Goal: Information Seeking & Learning: Learn about a topic

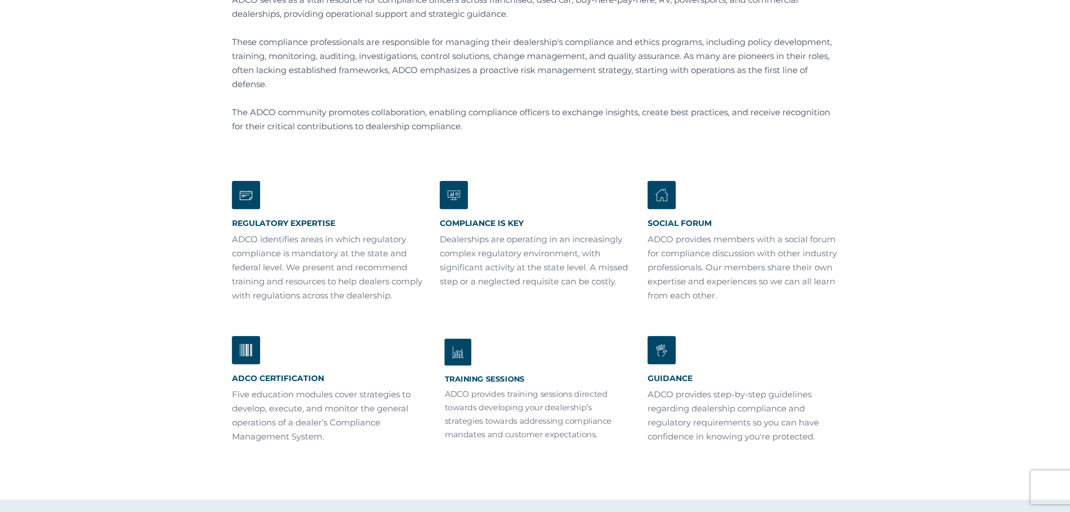
scroll to position [225, 0]
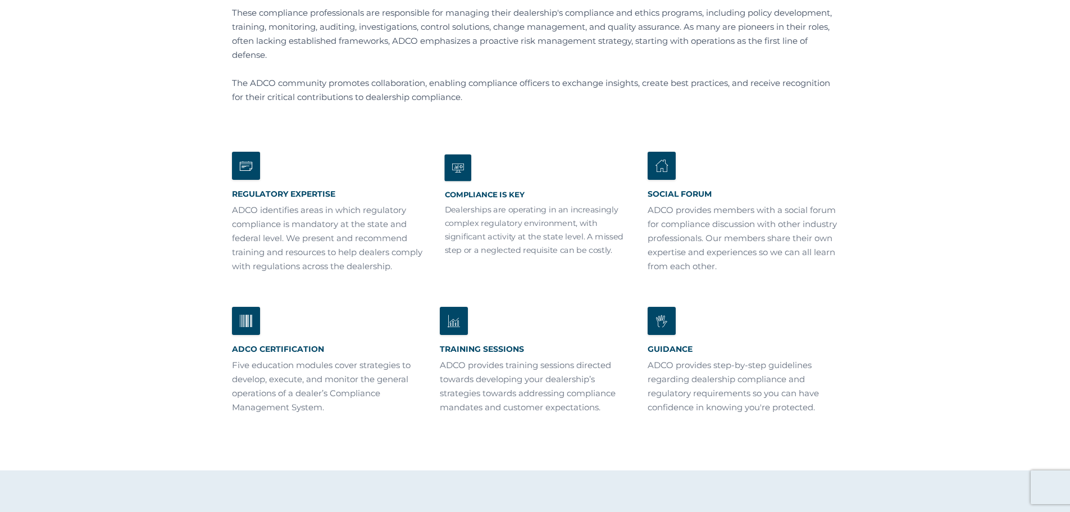
drag, startPoint x: 474, startPoint y: 202, endPoint x: 462, endPoint y: 167, distance: 37.0
click at [462, 167] on icon at bounding box center [457, 168] width 27 height 27
click at [475, 220] on p "Dealerships are operating in an increasingly complex regulatory environment, wi…" at bounding box center [534, 229] width 181 height 53
click at [304, 353] on div "ADCO Certification Five education modules cover strategies to develop, execute,…" at bounding box center [327, 361] width 181 height 102
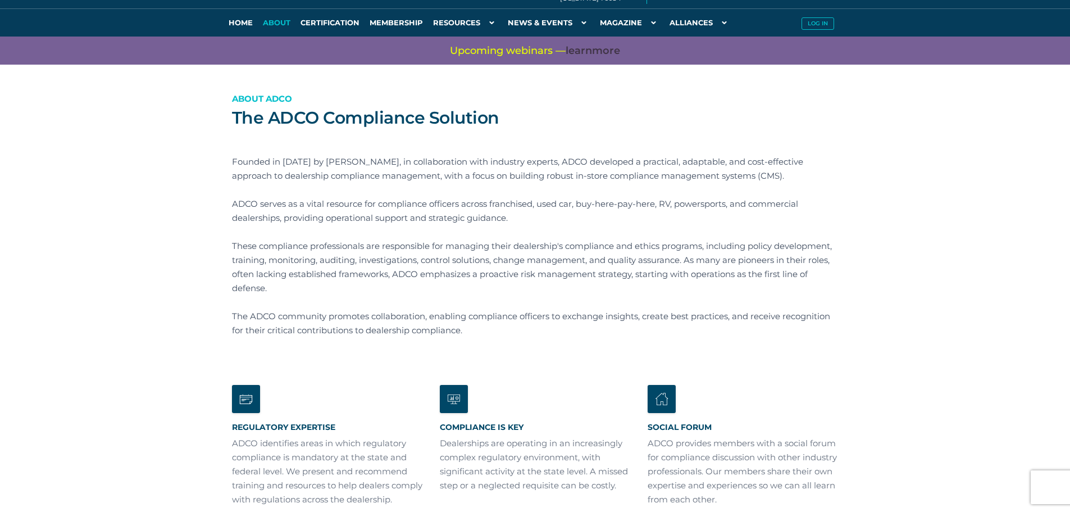
scroll to position [0, 0]
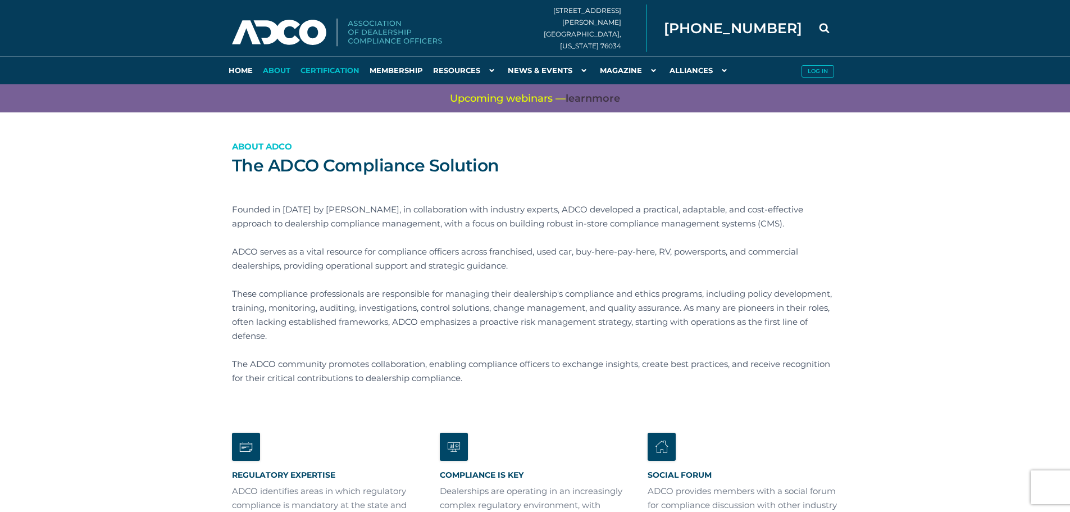
click at [324, 69] on link "Certification" at bounding box center [330, 70] width 69 height 28
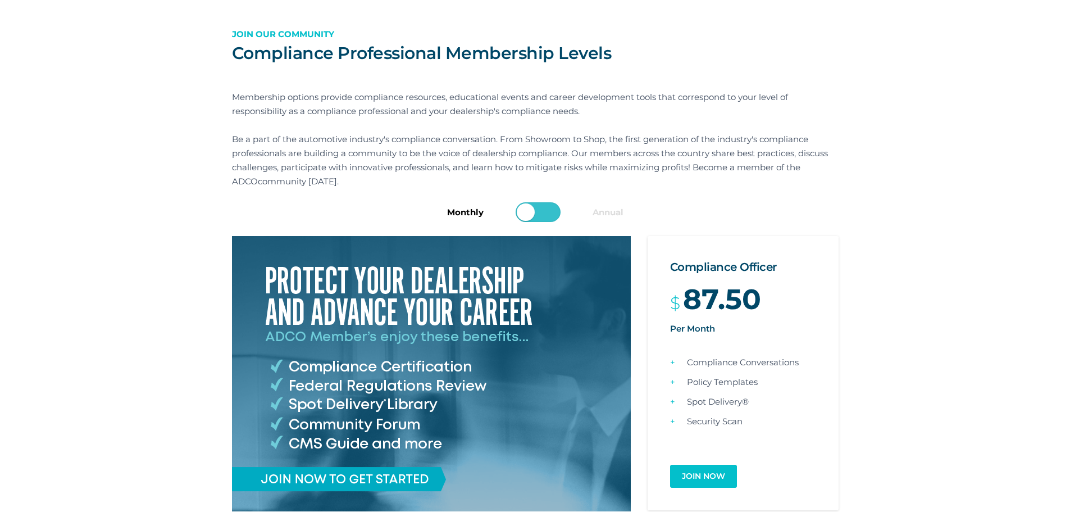
scroll to position [56, 0]
click at [617, 208] on label "Annual" at bounding box center [608, 212] width 31 height 14
click at [541, 212] on input "checkbox" at bounding box center [540, 214] width 45 height 20
checkbox input "true"
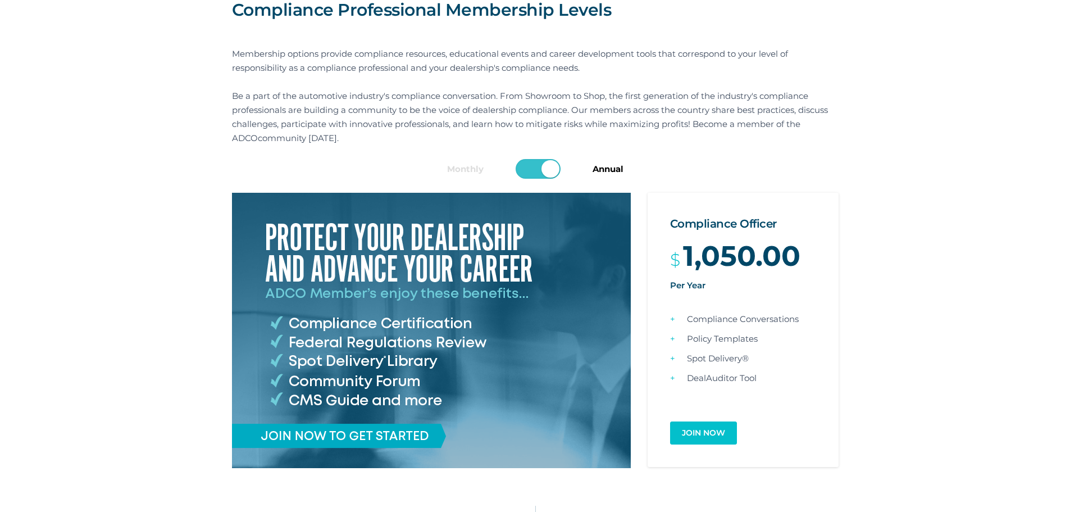
scroll to position [0, 0]
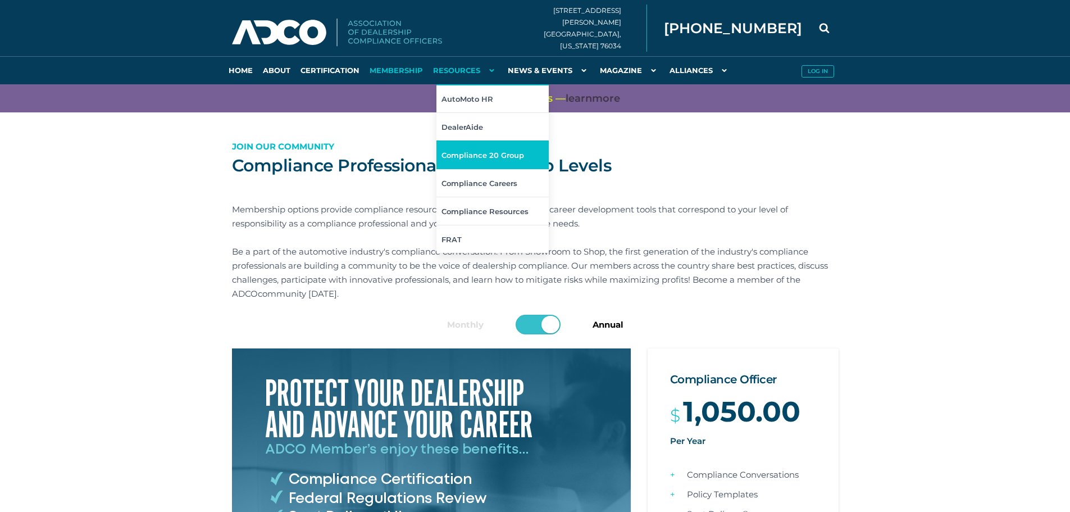
click at [508, 156] on link "Compliance 20 Group" at bounding box center [493, 154] width 112 height 28
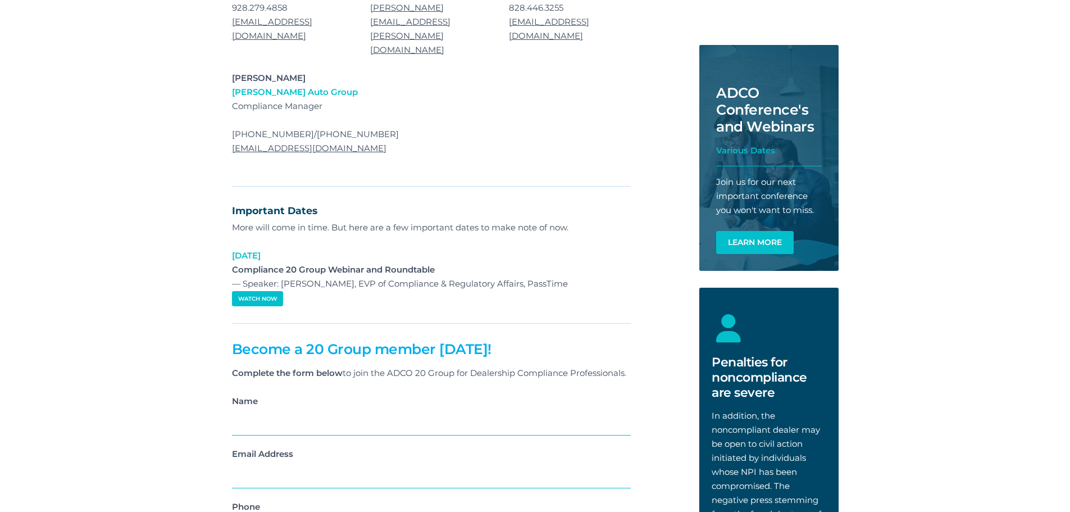
scroll to position [618, 0]
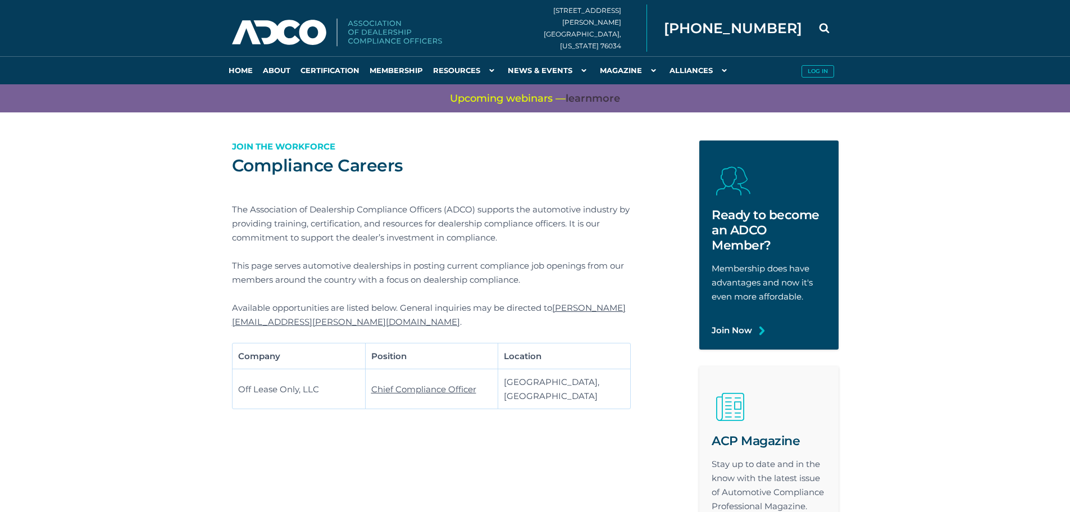
click at [434, 384] on link "Chief Compliance Officer" at bounding box center [423, 389] width 105 height 11
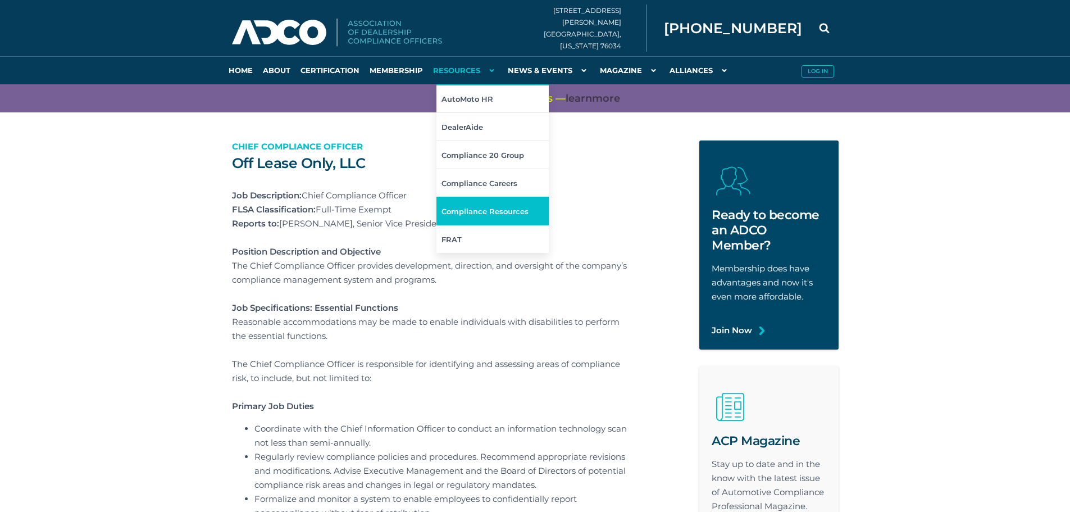
click at [503, 212] on link "Compliance Resources" at bounding box center [493, 211] width 112 height 28
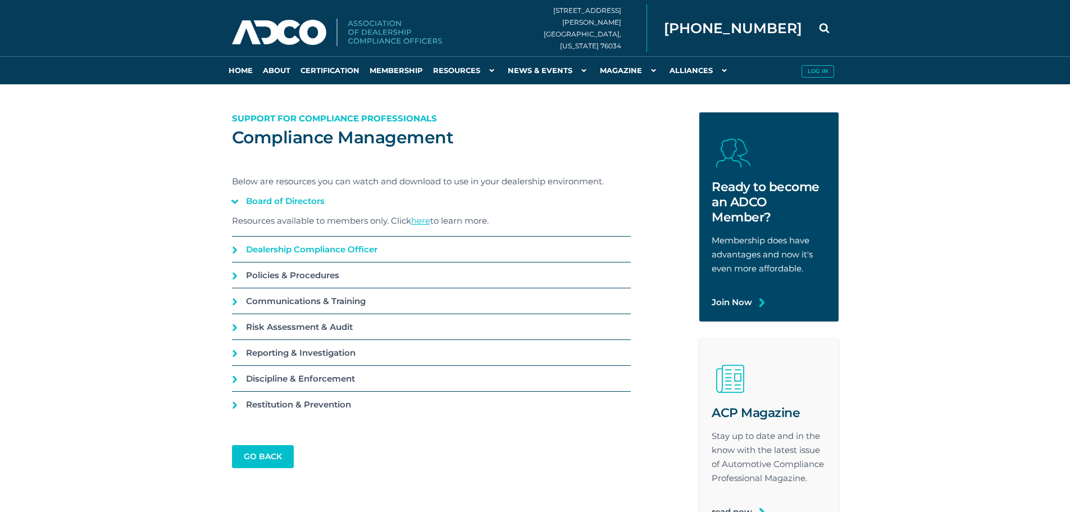
click at [235, 249] on link "Dealership Compliance Officer" at bounding box center [431, 249] width 399 height 25
click at [420, 248] on link "here" at bounding box center [420, 246] width 19 height 11
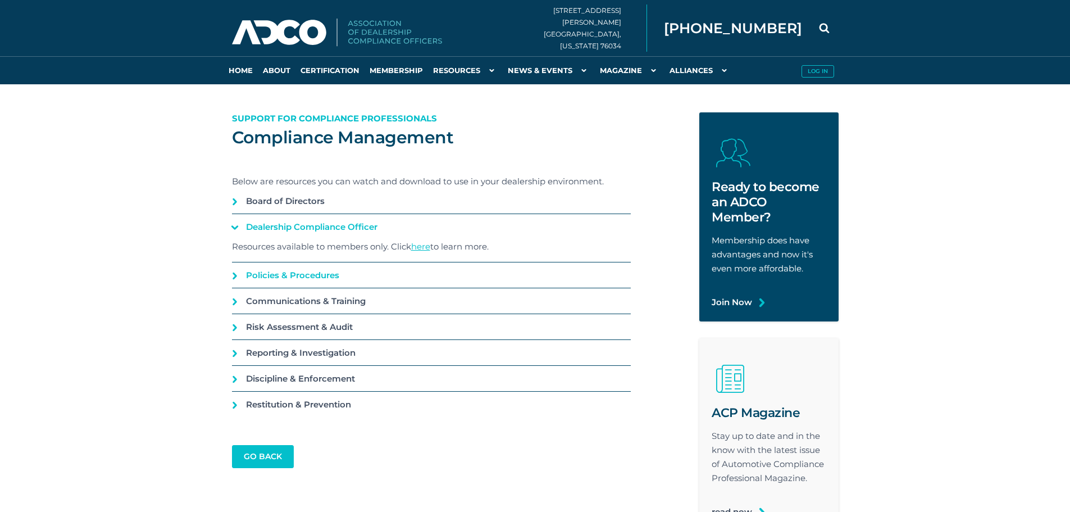
click at [287, 278] on link "Policies & Procedures" at bounding box center [431, 274] width 399 height 25
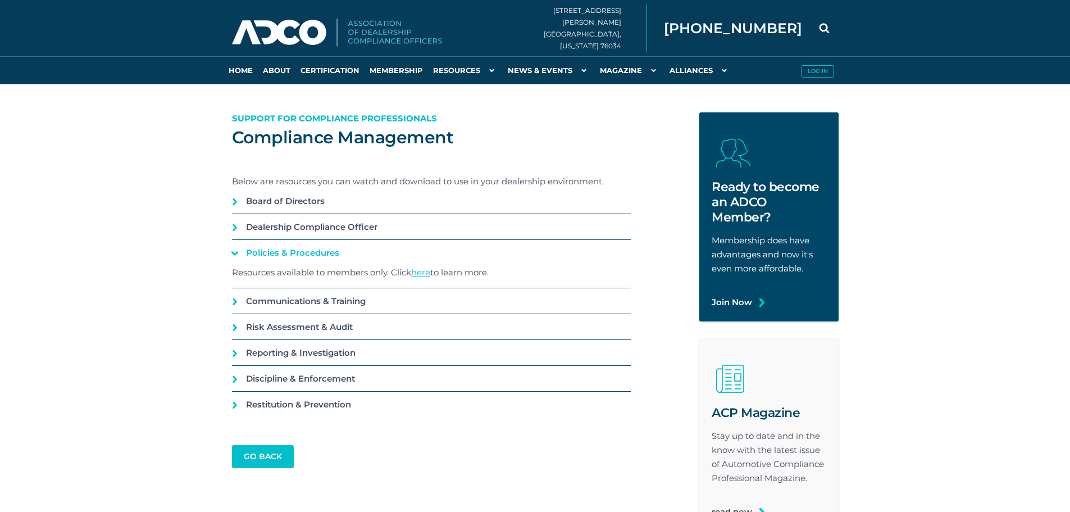
click at [420, 274] on link "here" at bounding box center [420, 272] width 19 height 11
click at [537, 99] on link "Events" at bounding box center [567, 98] width 112 height 28
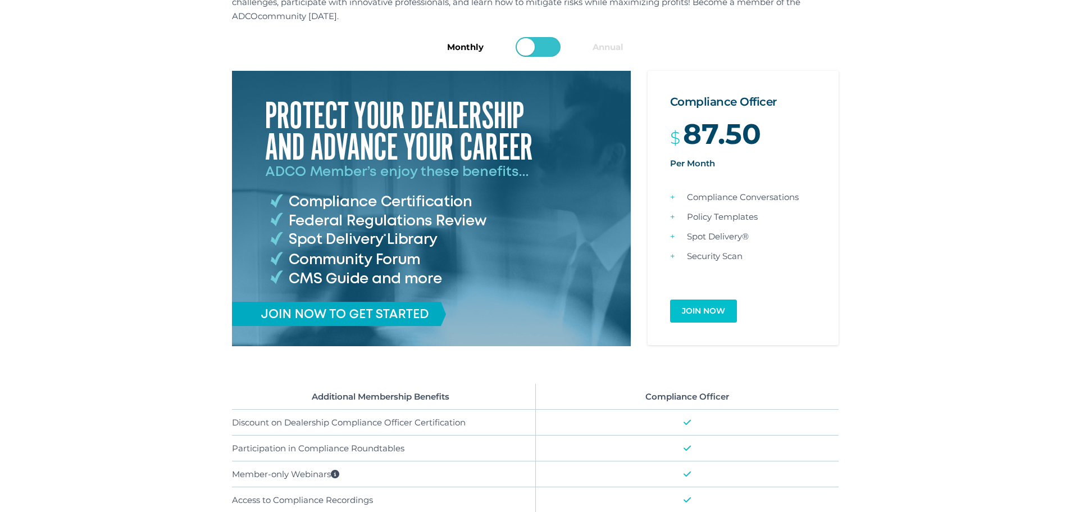
scroll to position [225, 0]
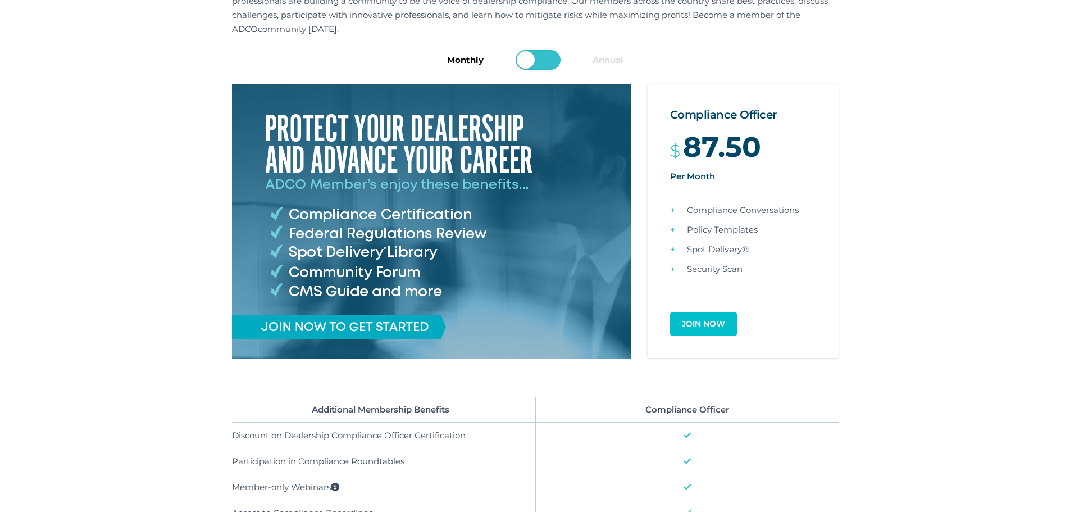
scroll to position [225, 0]
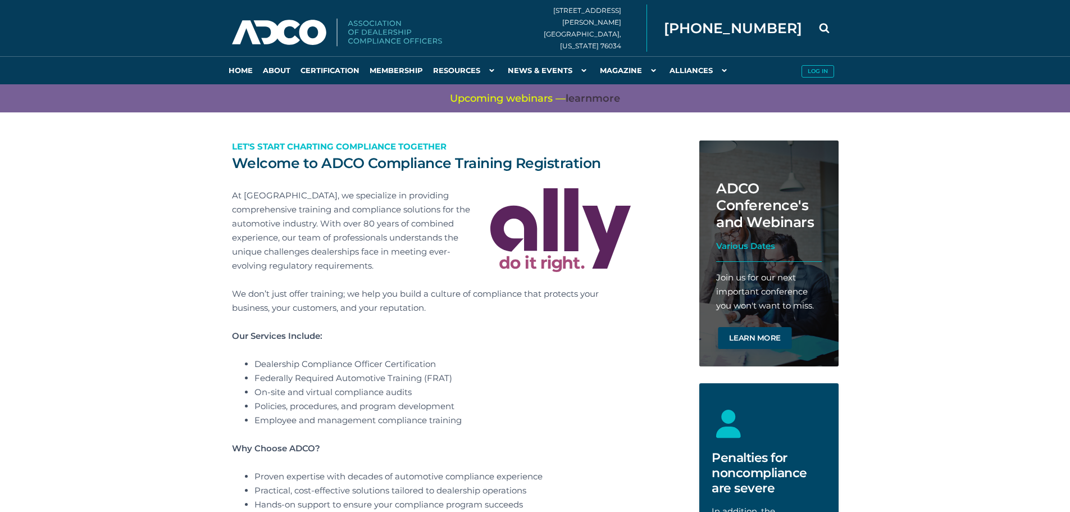
click at [752, 338] on link "Learn More" at bounding box center [755, 338] width 74 height 22
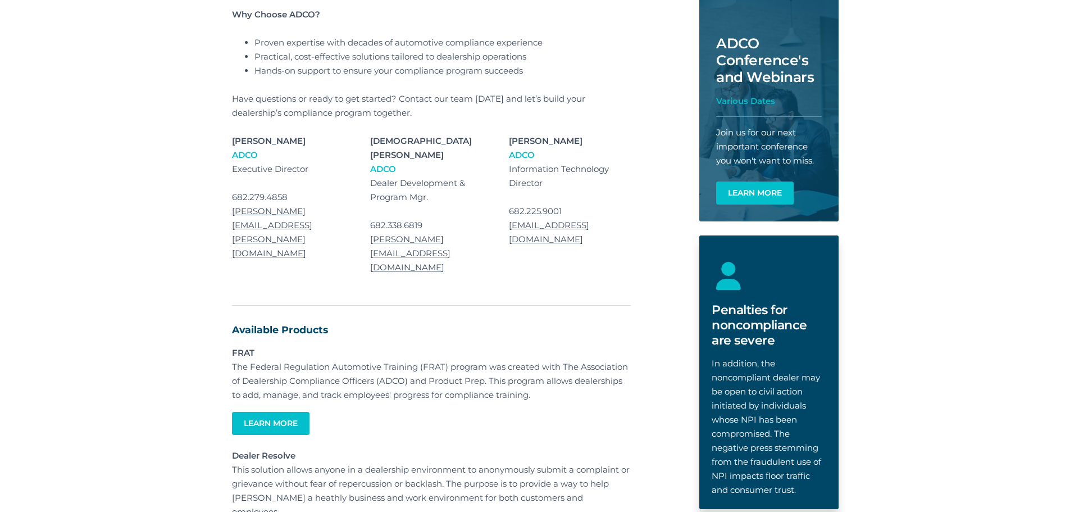
scroll to position [393, 0]
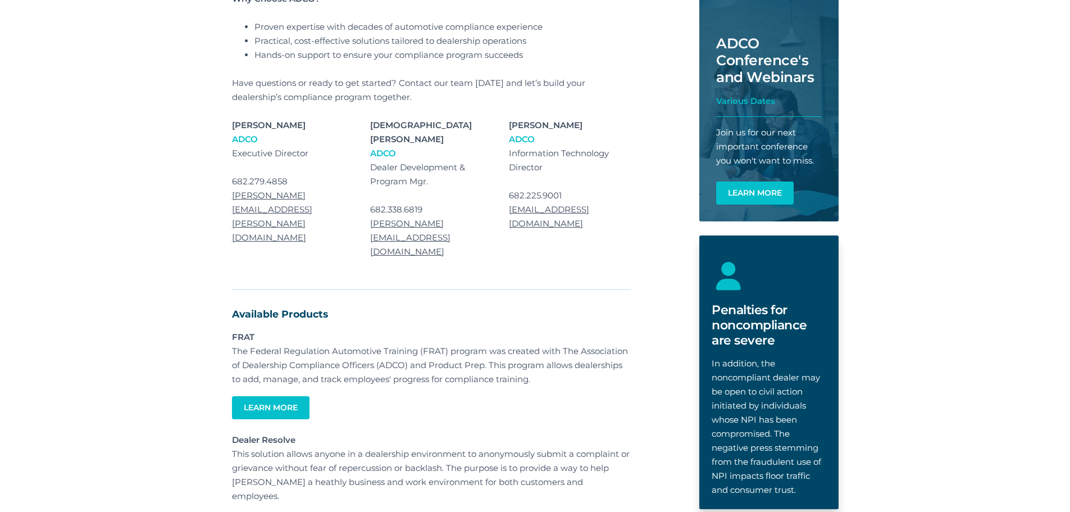
click at [732, 338] on h2 "Penalties for noncompliance are severe" at bounding box center [769, 325] width 115 height 46
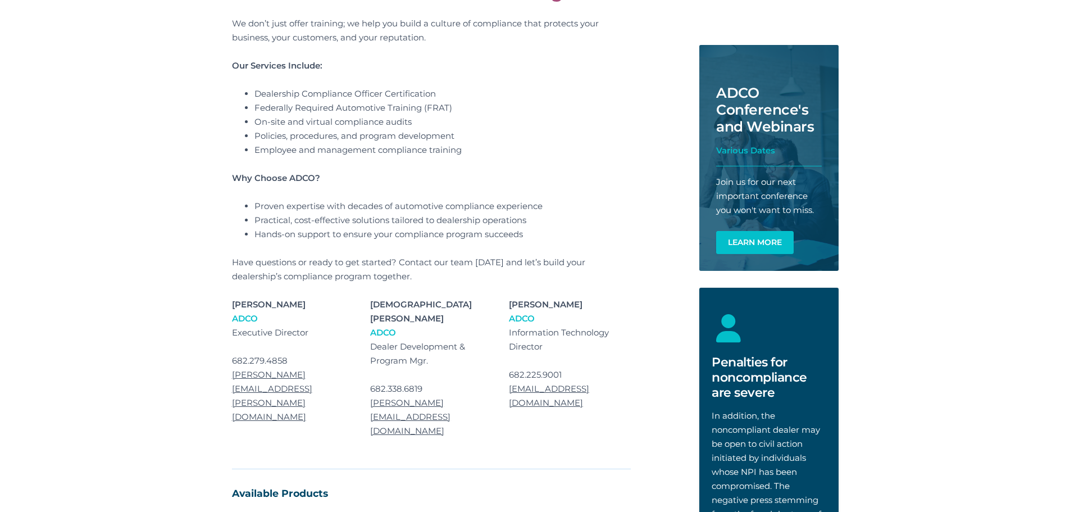
scroll to position [0, 0]
